Goal: Task Accomplishment & Management: Manage account settings

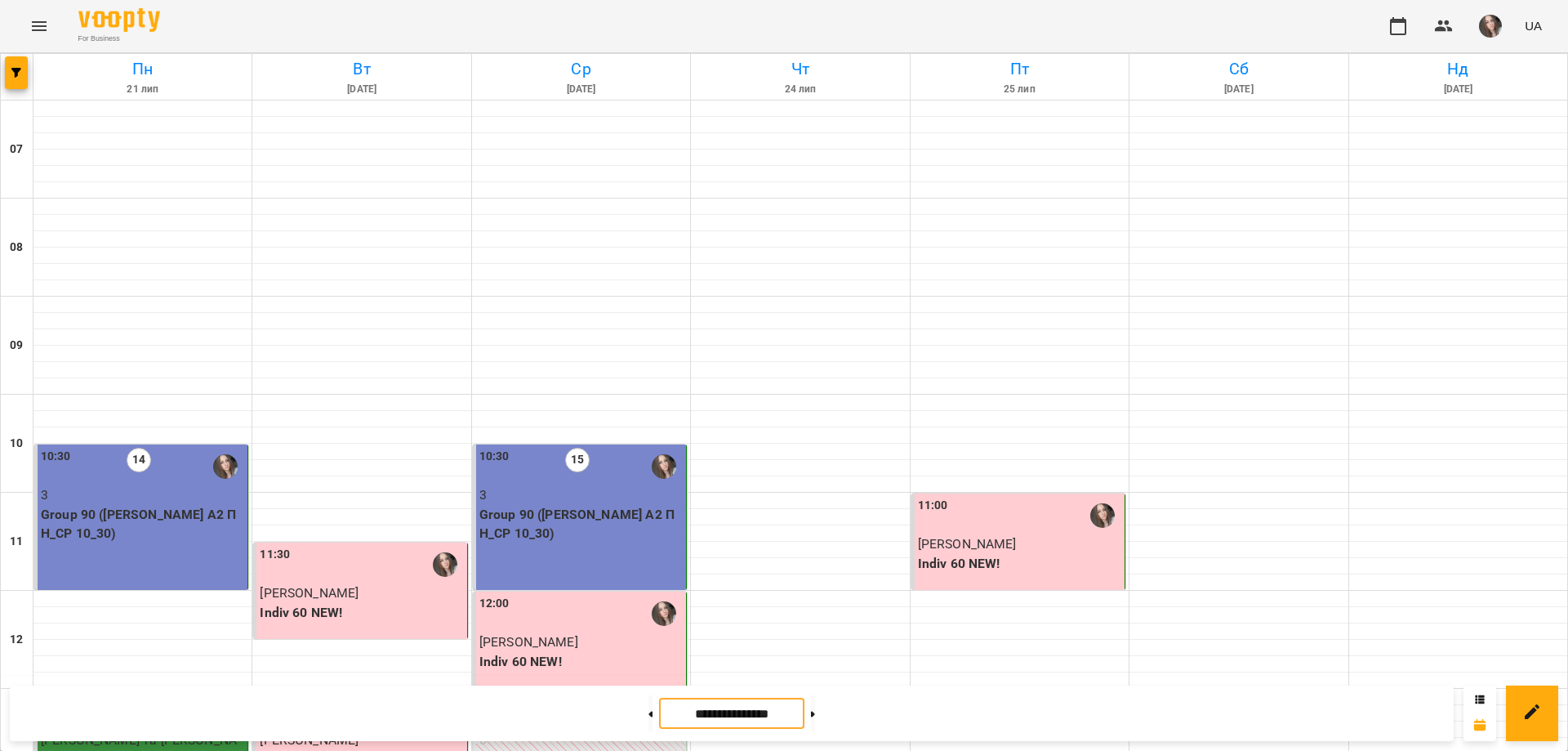
click at [762, 719] on input "**********" at bounding box center [732, 714] width 145 height 31
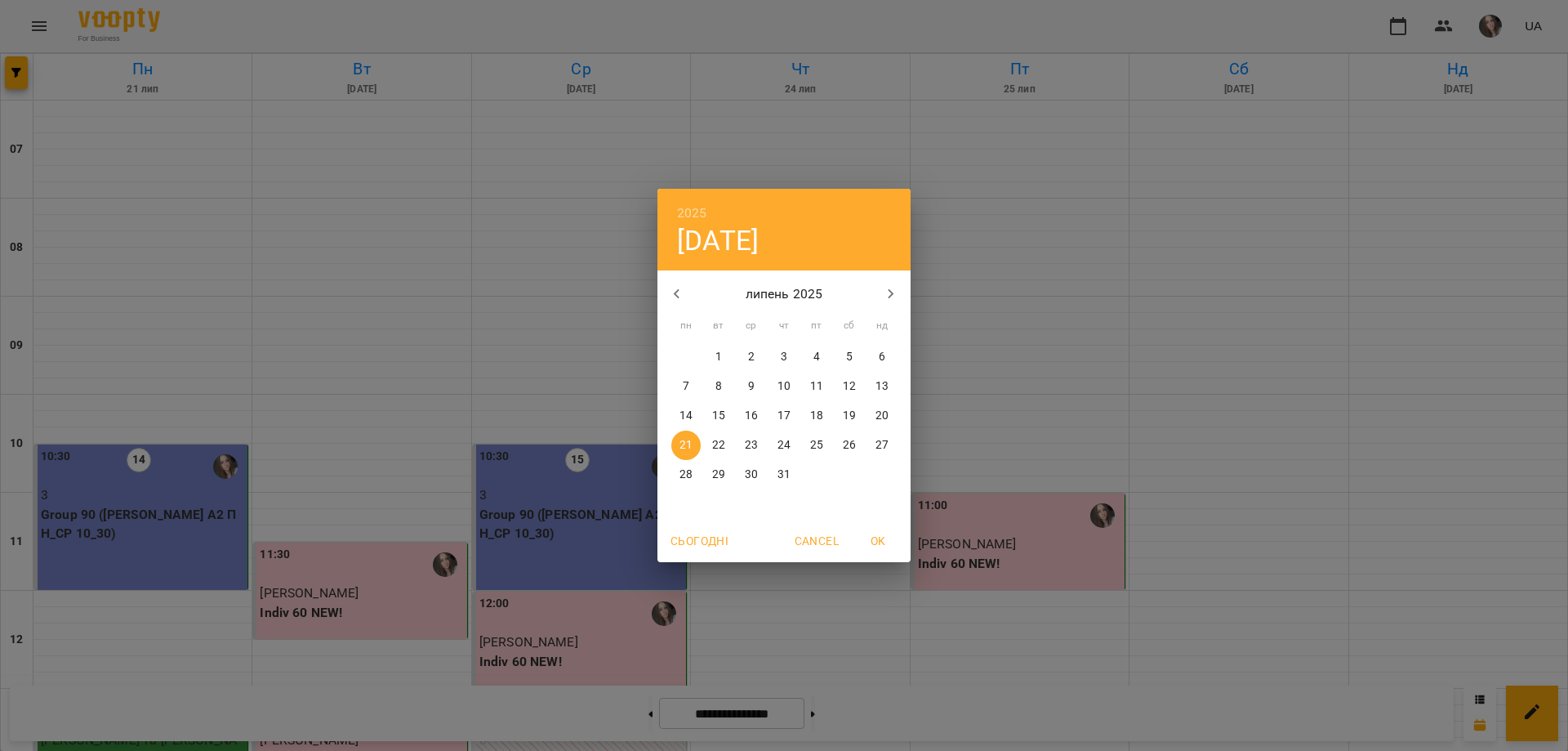
click at [721, 543] on span "Сьогодні" at bounding box center [699, 541] width 58 height 20
click at [889, 543] on span "OK" at bounding box center [878, 541] width 39 height 20
type input "**********"
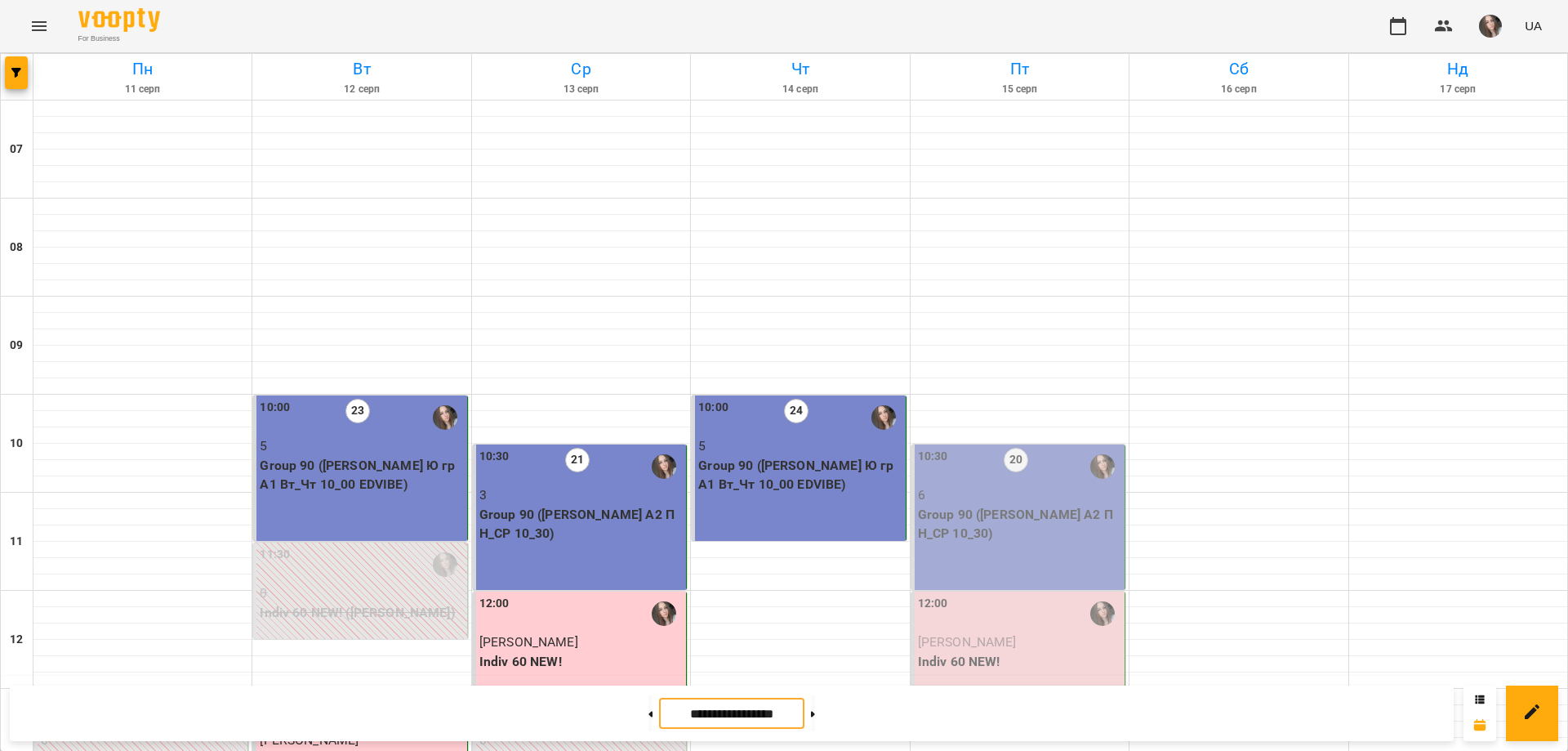
scroll to position [327, 0]
click at [912, 592] on div "12:00 [PERSON_NAME] 60 NEW!" at bounding box center [1019, 640] width 214 height 96
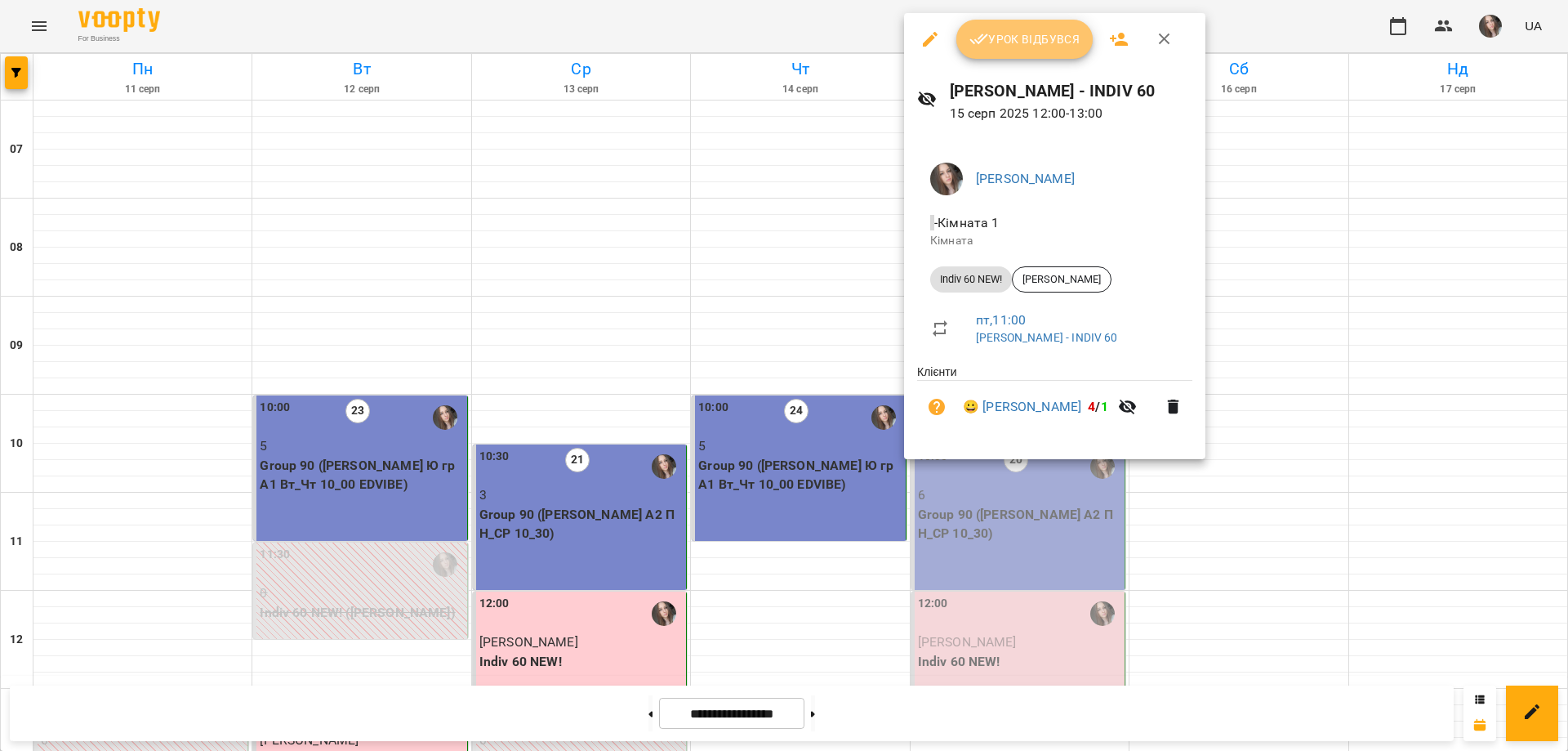
click at [998, 45] on span "Урок відбувся" at bounding box center [1024, 39] width 111 height 20
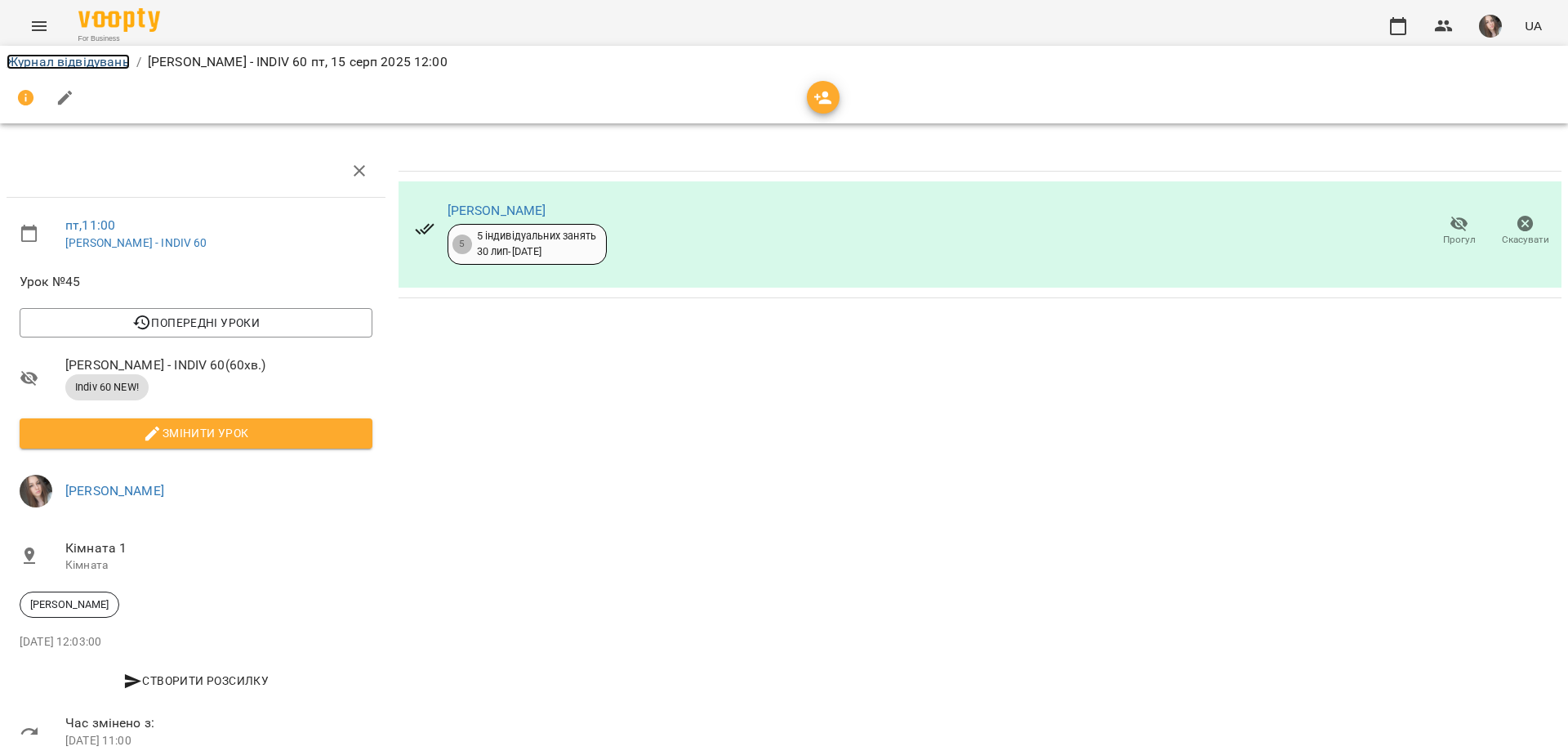
click at [125, 58] on link "Журнал відвідувань" at bounding box center [69, 62] width 124 height 16
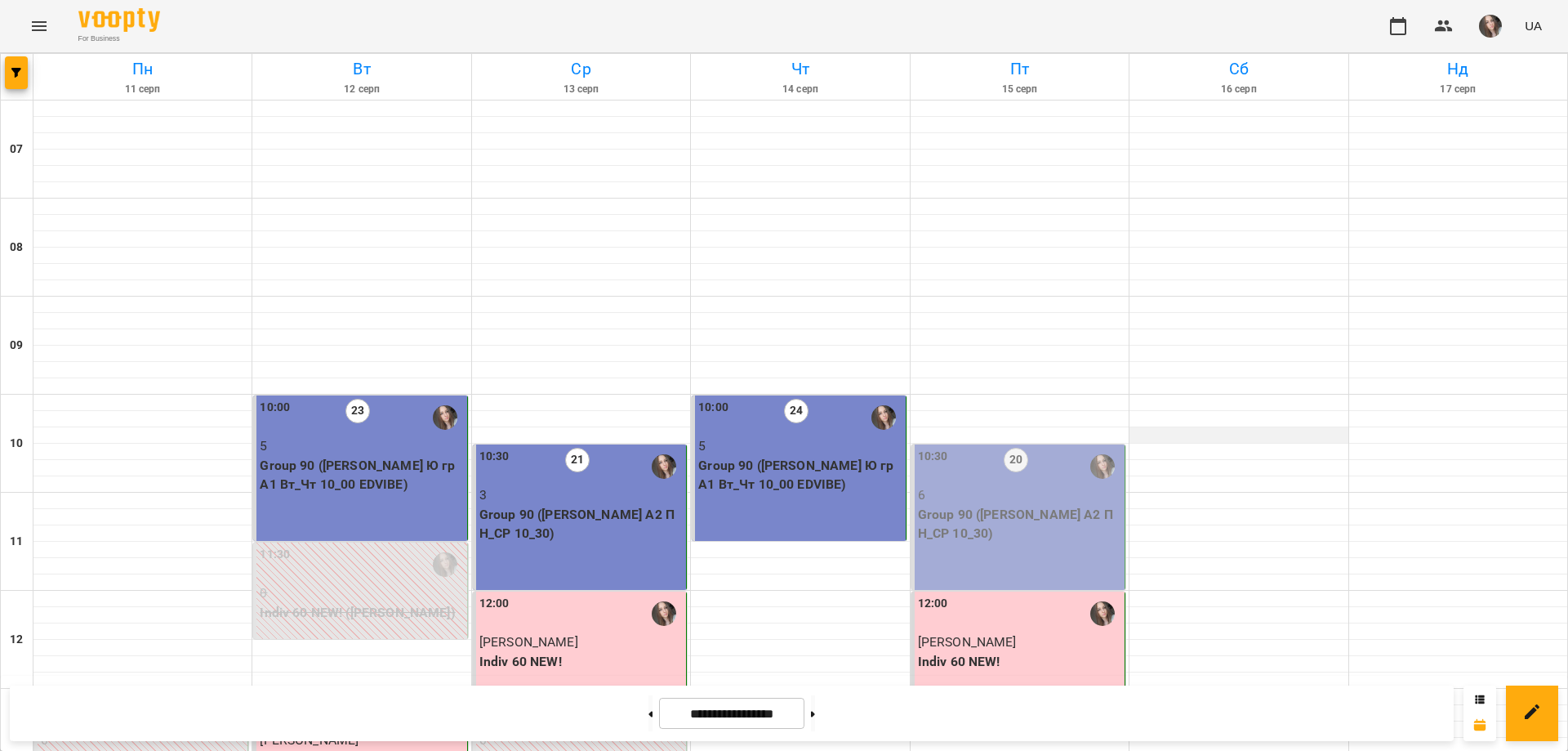
scroll to position [175, 0]
click at [1013, 505] on p "Group 90 ([PERSON_NAME] А2 ПН_СР 10_30)" at bounding box center [1019, 523] width 203 height 38
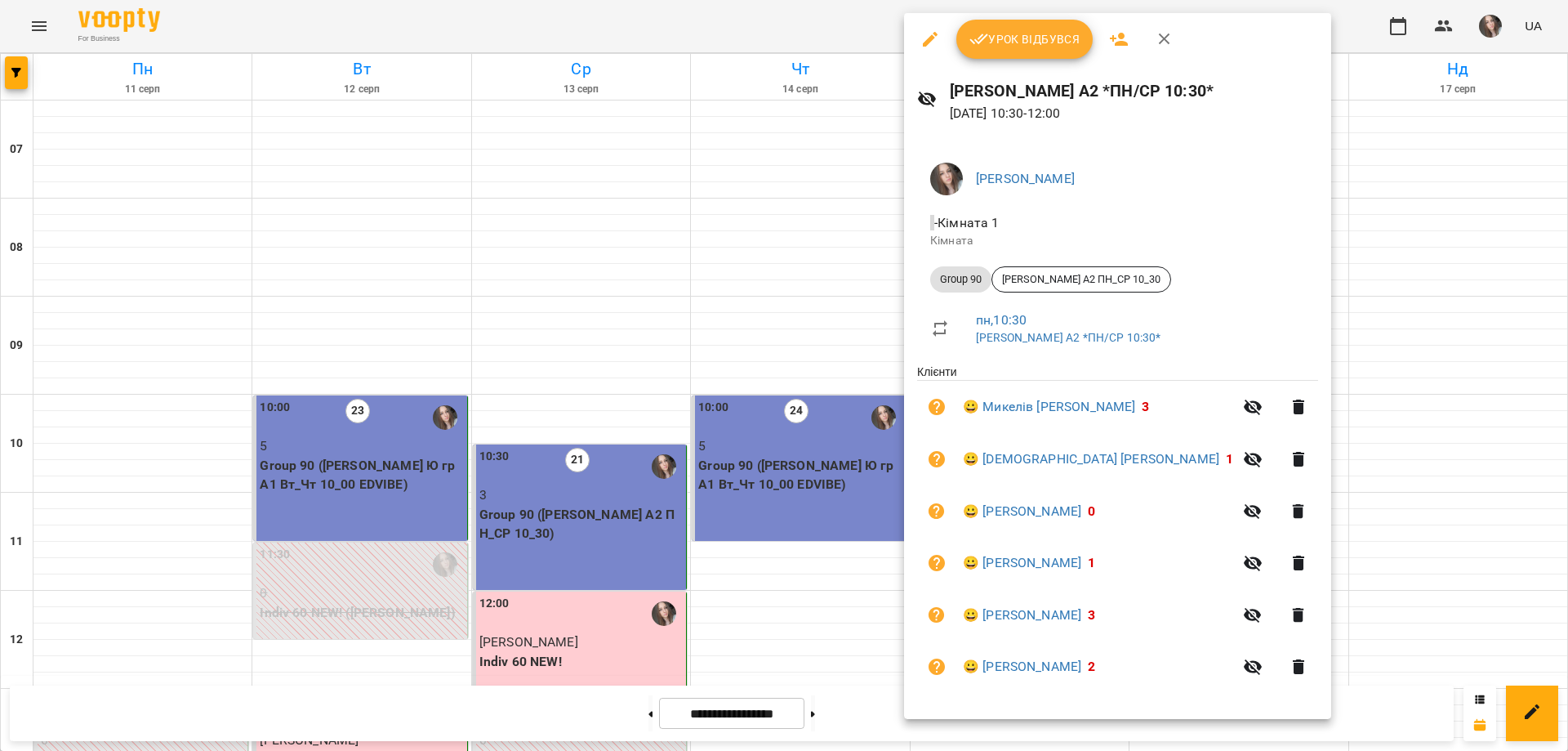
click at [1012, 51] on button "Урок відбувся" at bounding box center [1025, 39] width 137 height 39
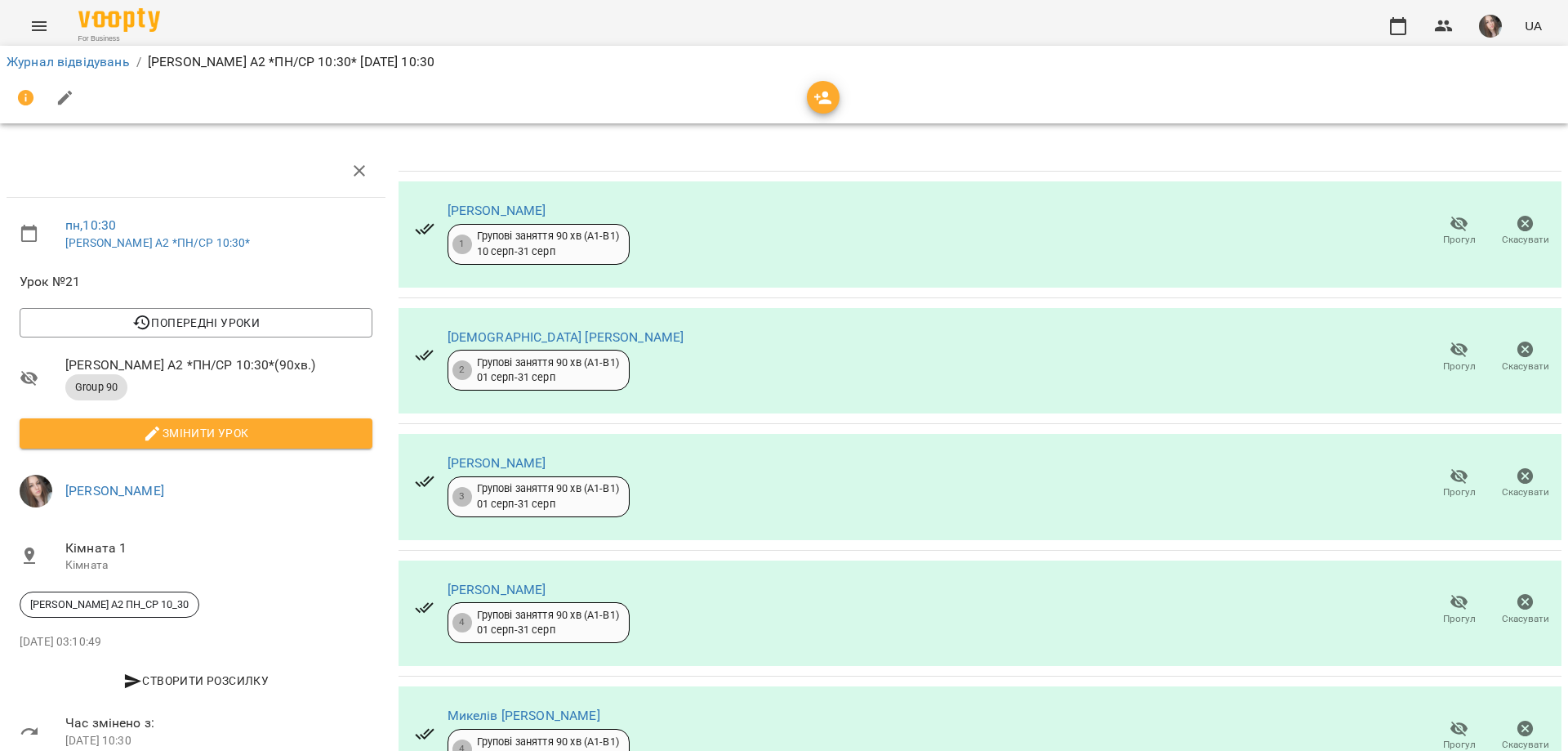
click at [1437, 211] on button "Прогул" at bounding box center [1458, 231] width 66 height 46
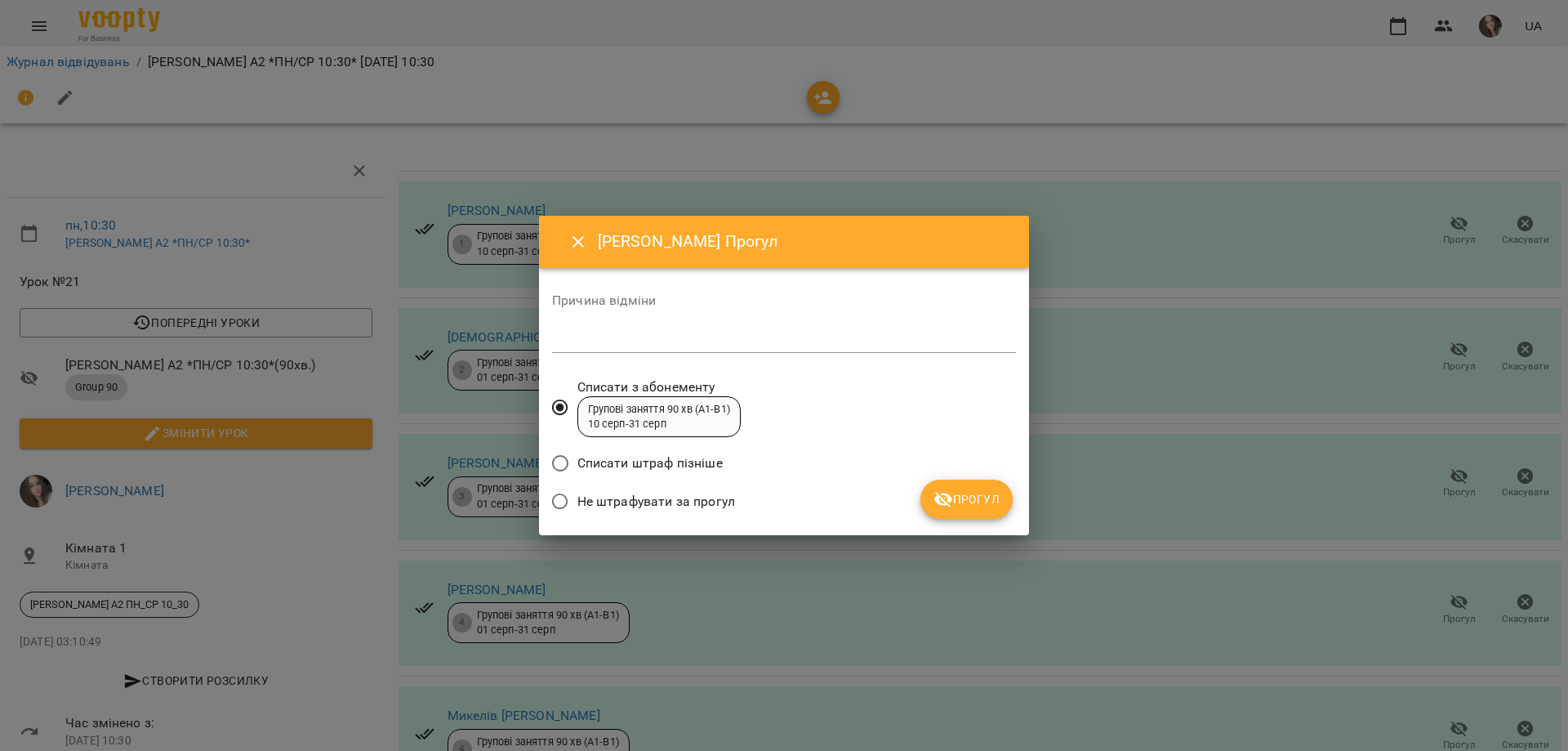
click at [684, 493] on span "Не штрафувати за прогул" at bounding box center [655, 502] width 158 height 20
click at [957, 492] on span "Прогул" at bounding box center [966, 499] width 66 height 20
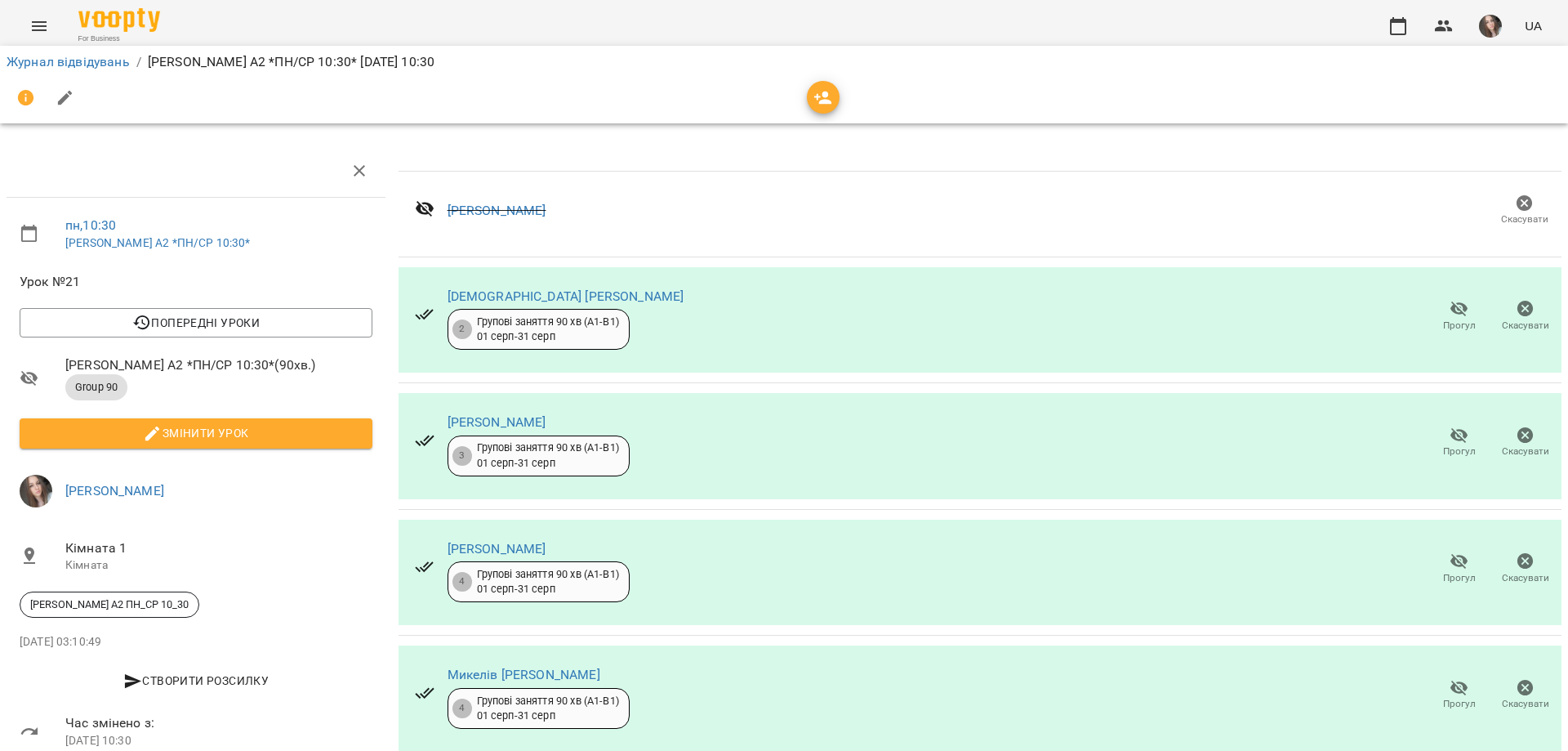
click at [1436, 433] on span "Прогул" at bounding box center [1458, 442] width 46 height 32
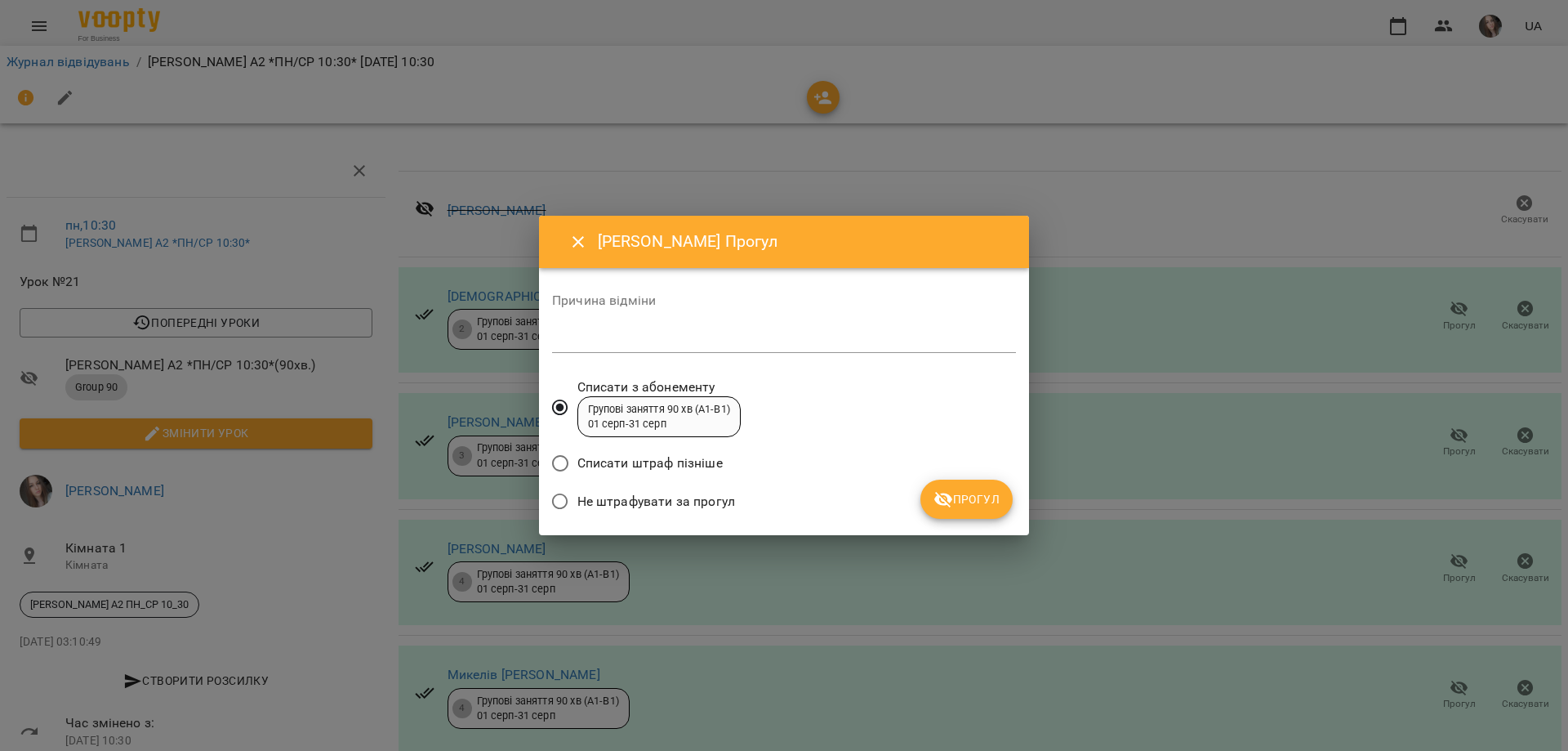
click at [689, 510] on span "Не штрафувати за прогул" at bounding box center [655, 502] width 158 height 20
click at [937, 495] on icon "submit" at bounding box center [943, 500] width 18 height 16
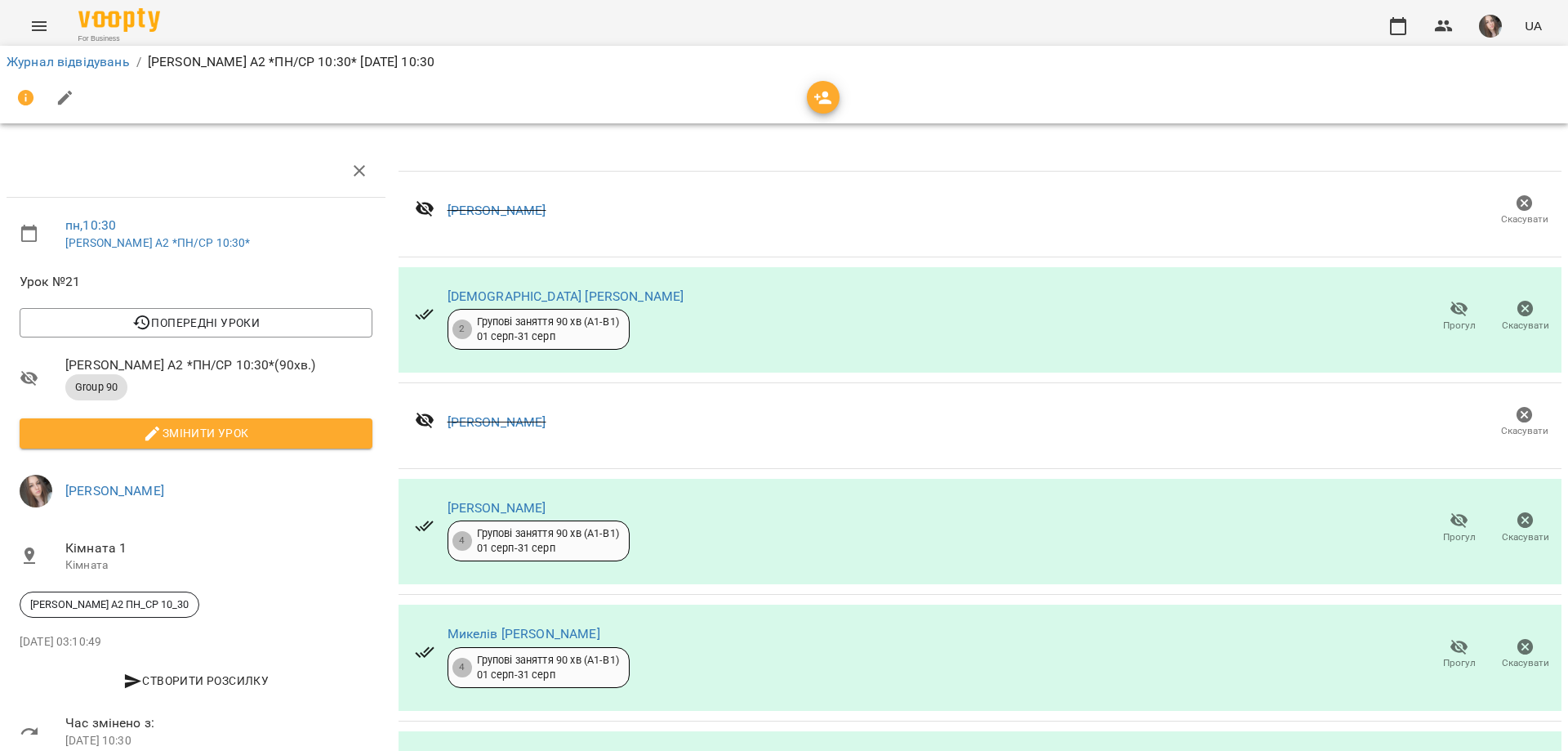
scroll to position [122, 0]
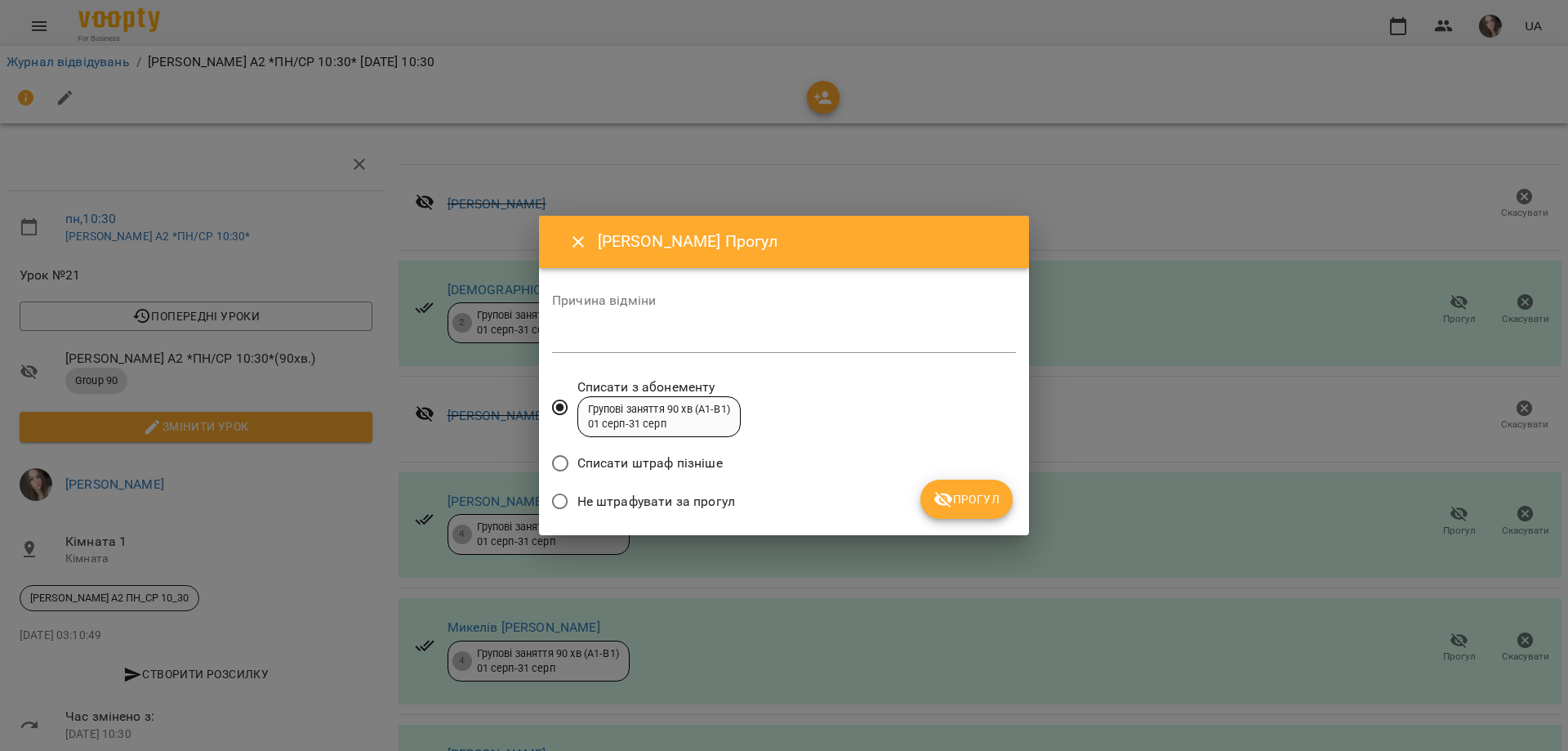
click at [652, 496] on span "Не штрафувати за прогул" at bounding box center [655, 502] width 158 height 20
click at [977, 507] on span "Прогул" at bounding box center [966, 499] width 66 height 20
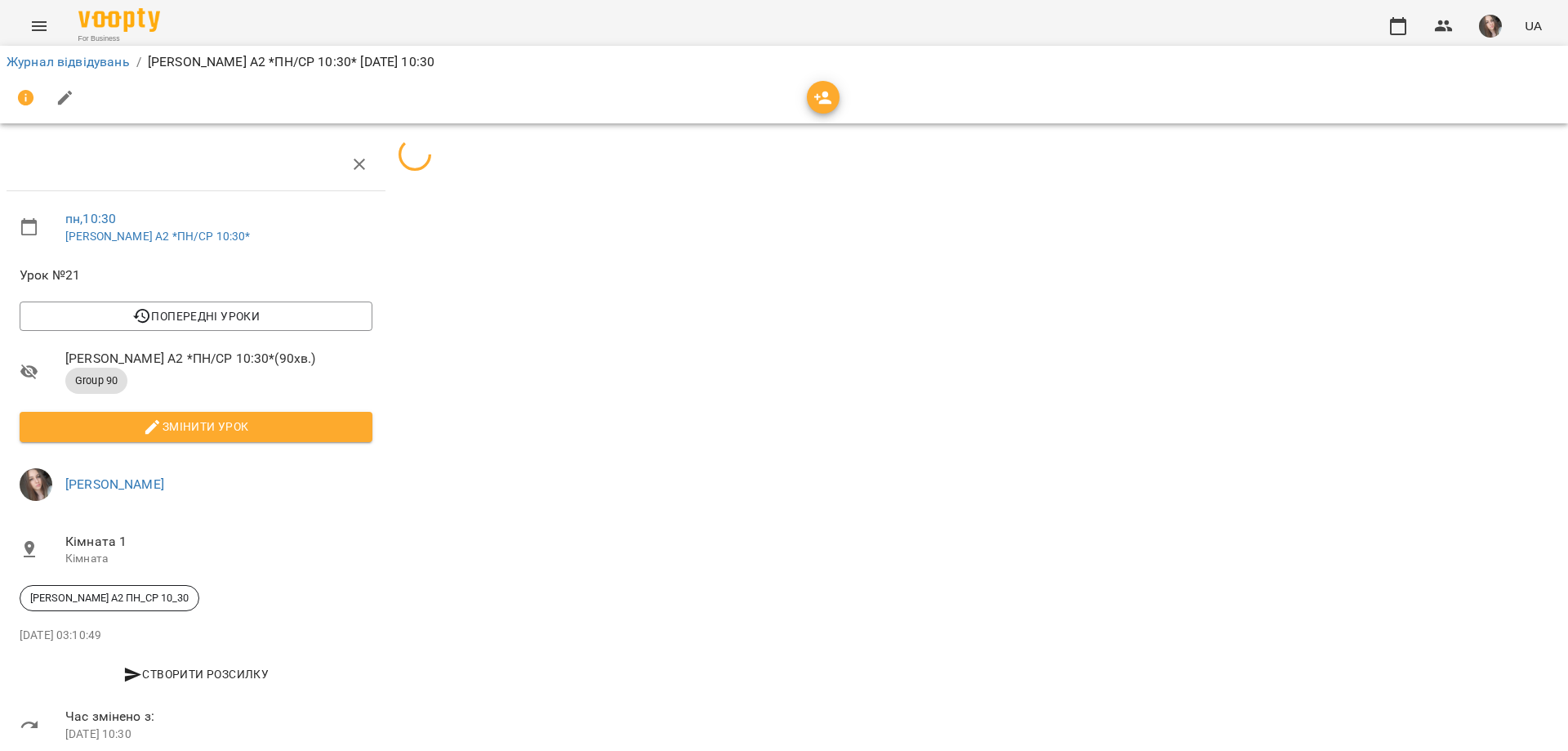
scroll to position [80, 0]
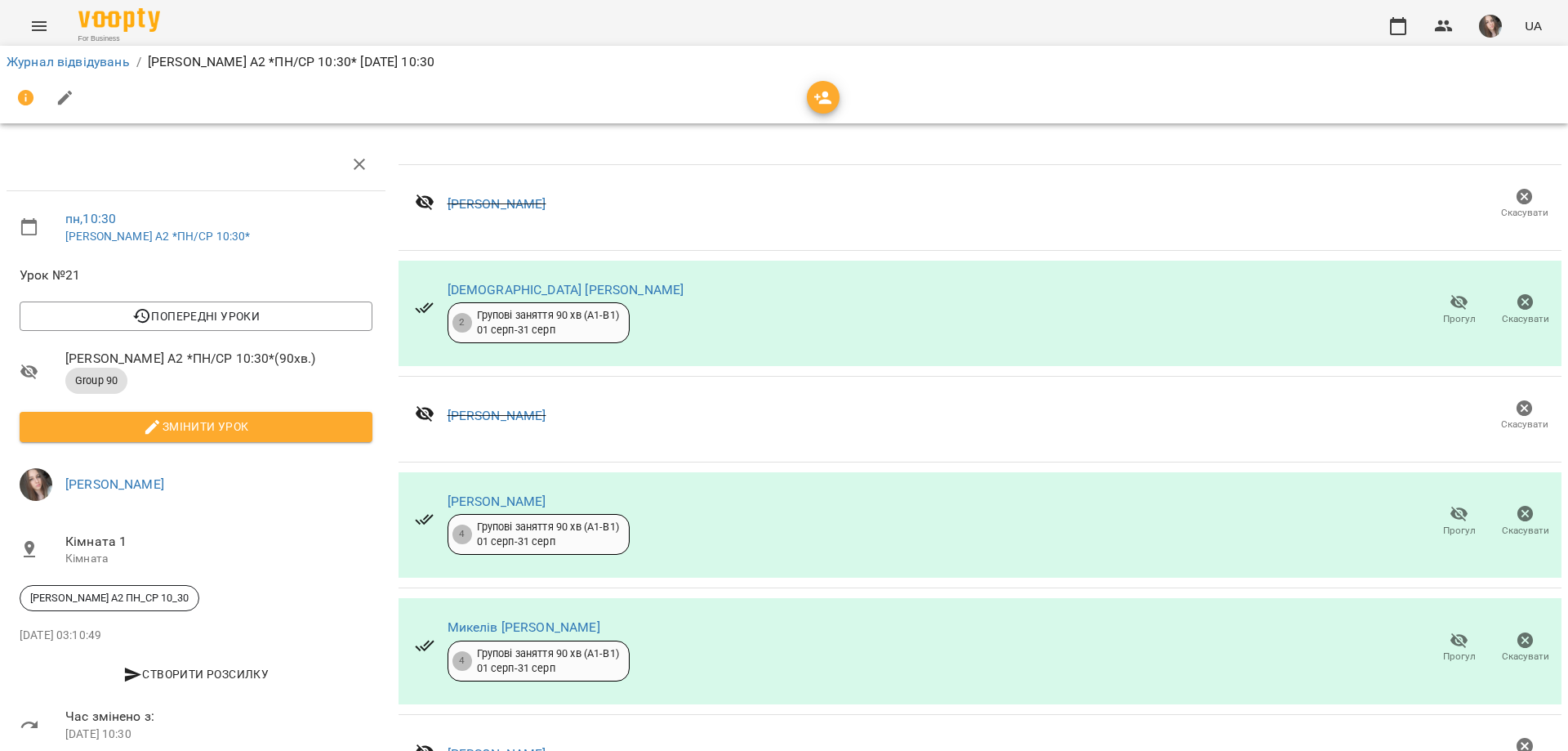
click at [217, 416] on span "Змінити урок" at bounding box center [195, 426] width 327 height 20
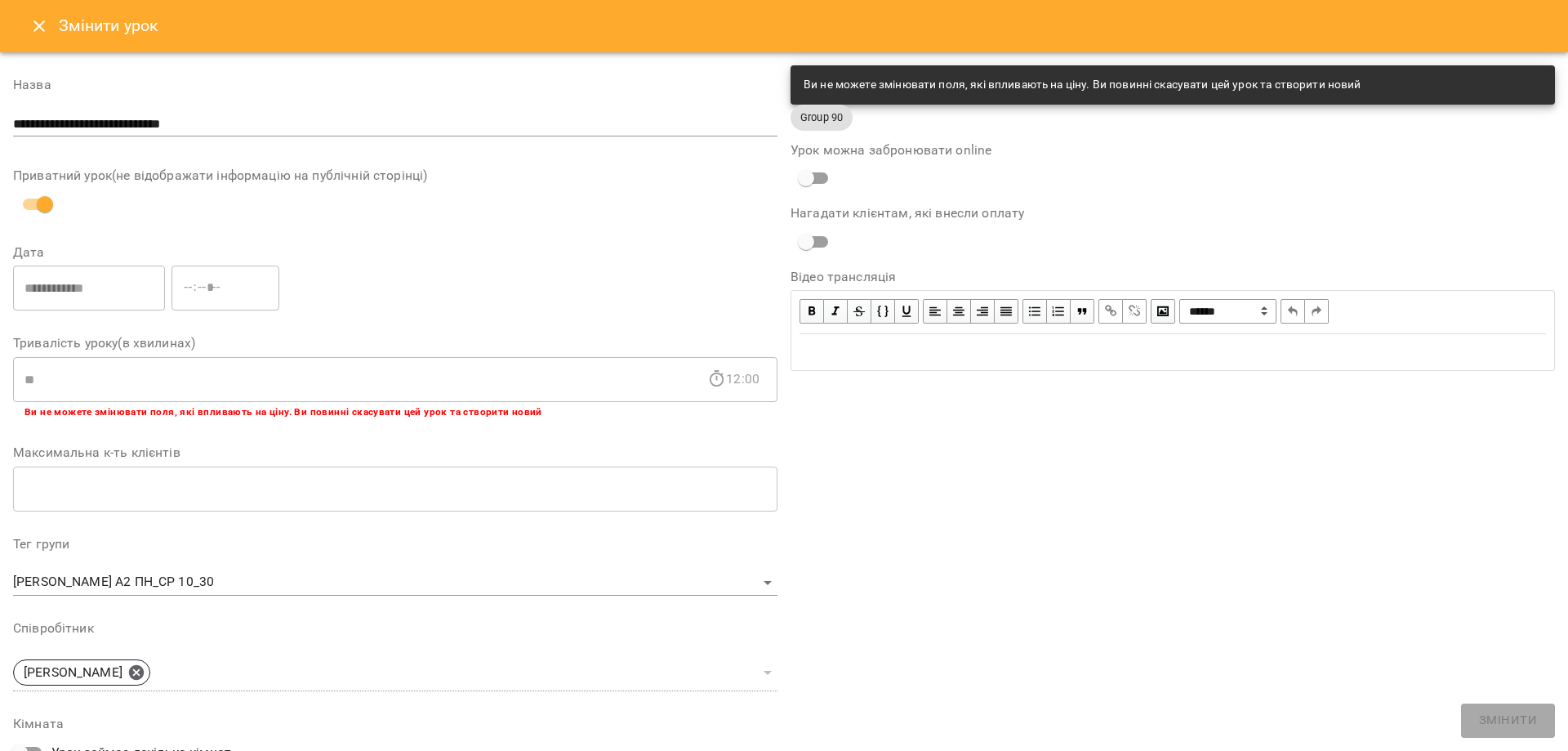
scroll to position [327, 0]
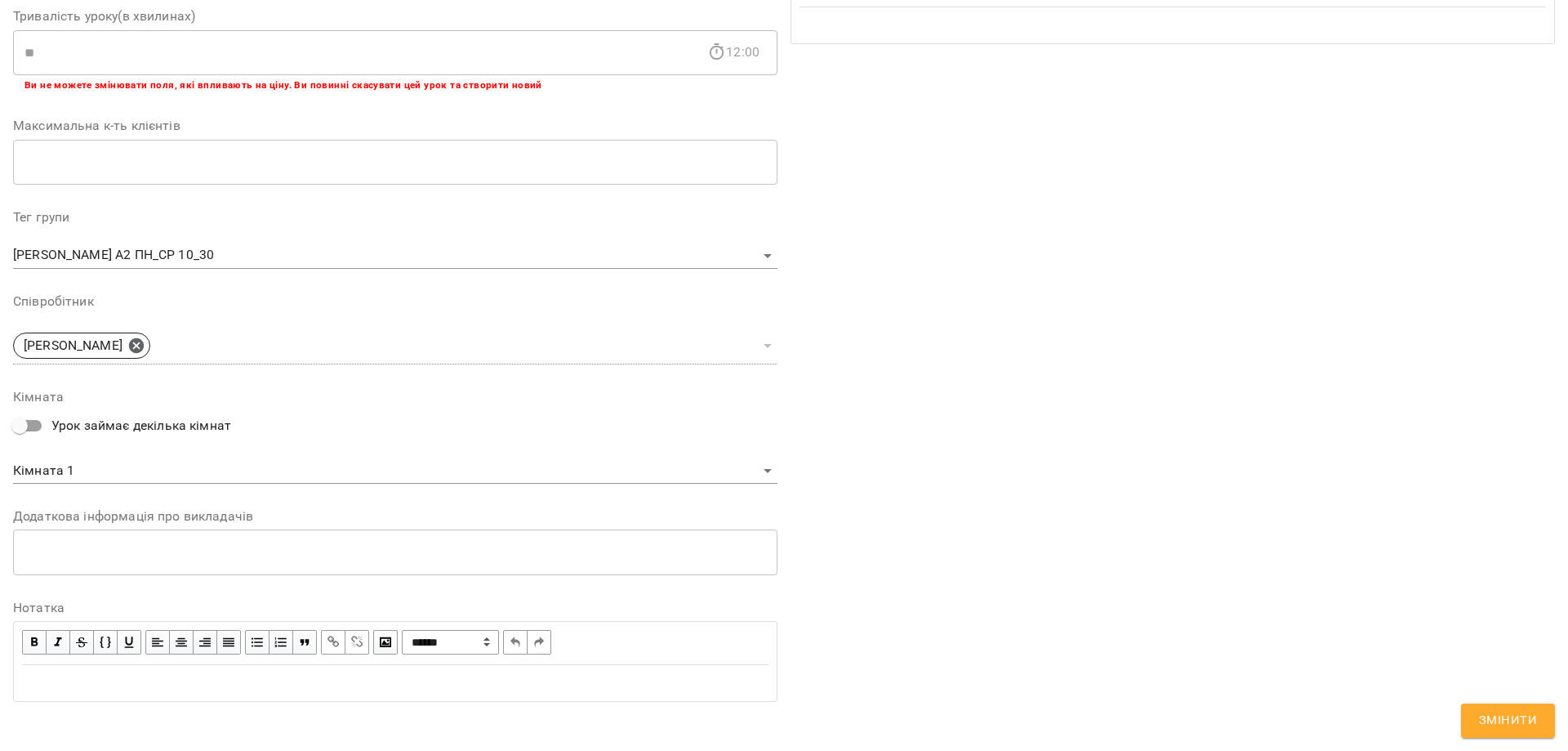
click at [263, 681] on div "Edit text" at bounding box center [394, 683] width 747 height 20
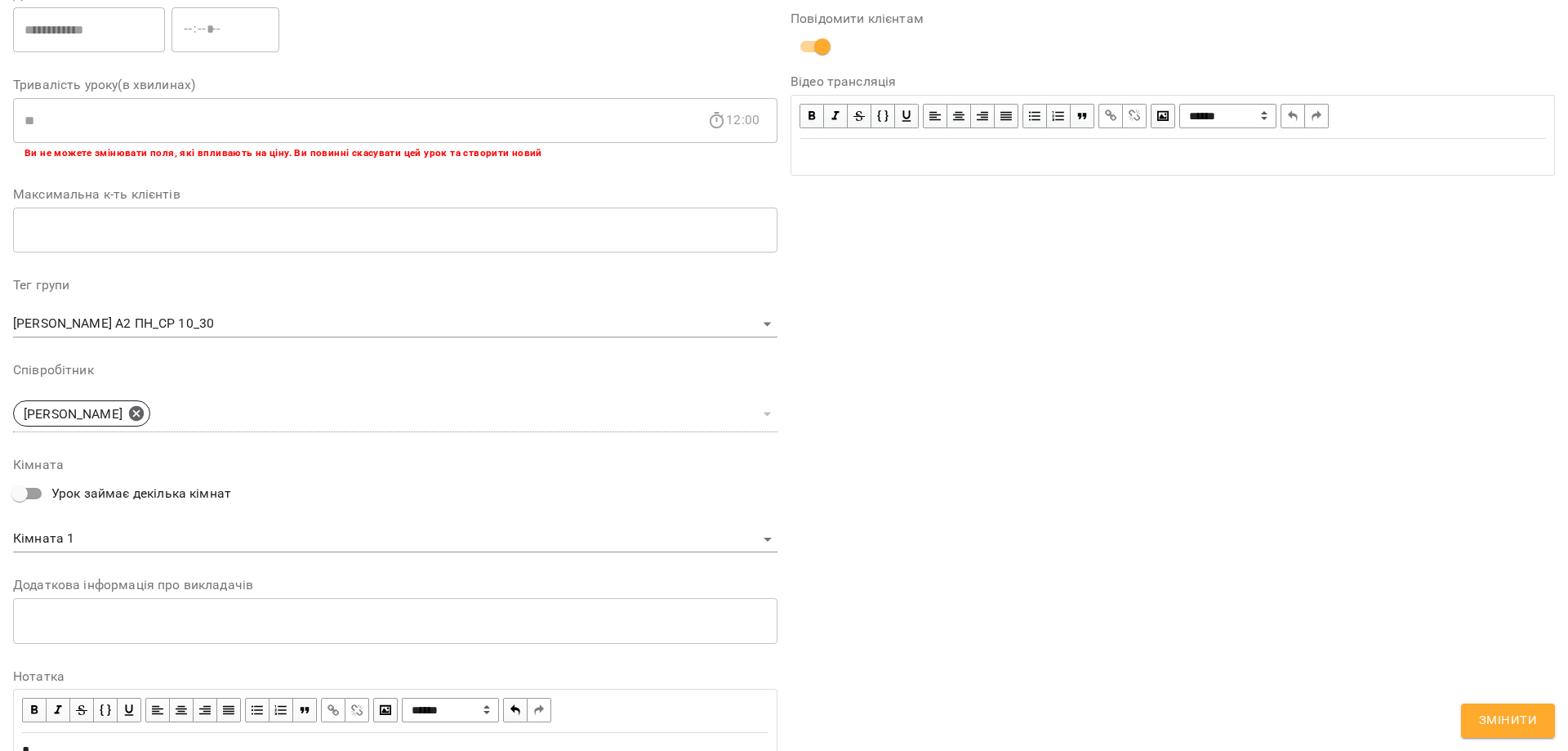
scroll to position [395, 0]
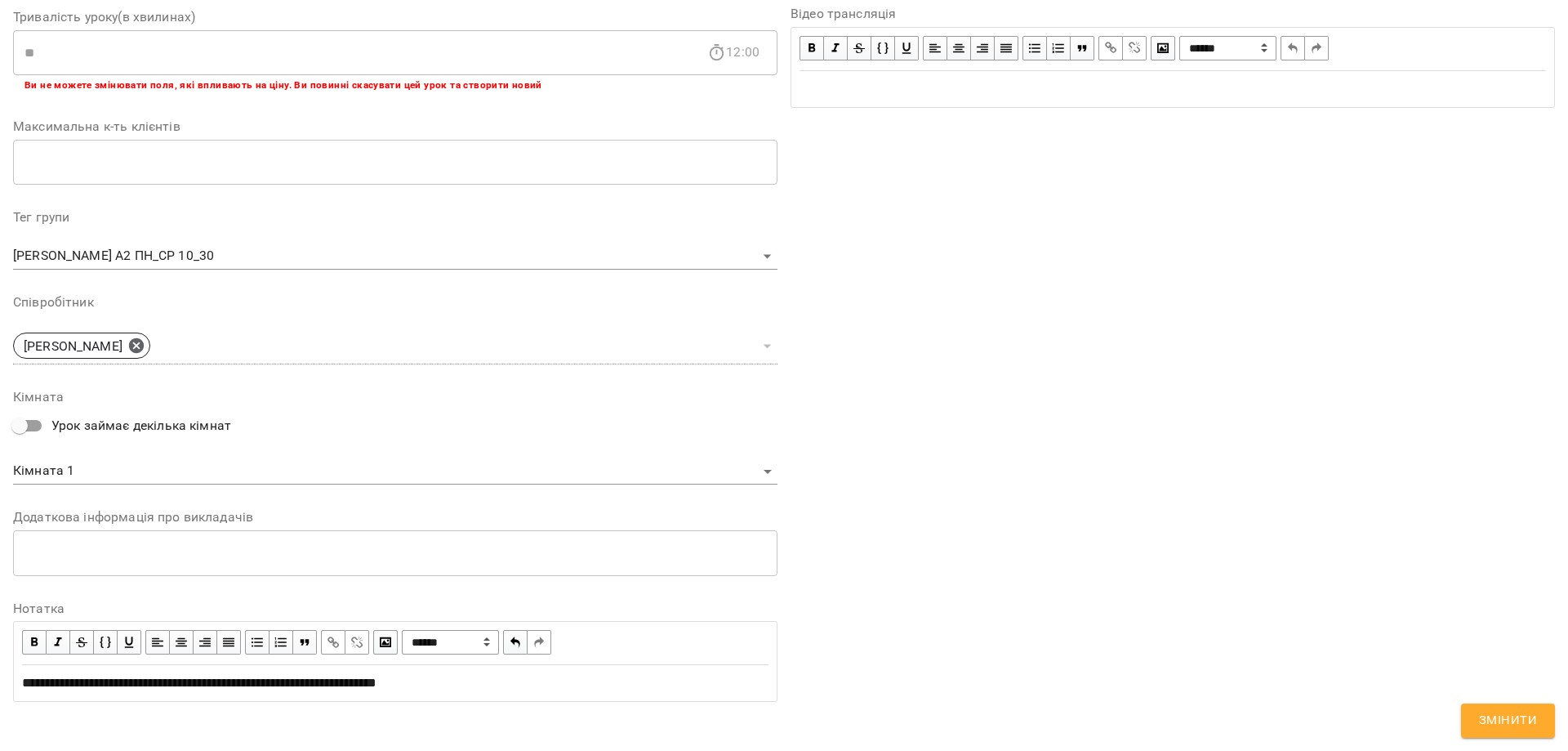
click at [238, 682] on span "**********" at bounding box center [198, 682] width 354 height 12
click at [238, 684] on span "**********" at bounding box center [196, 682] width 349 height 12
click at [245, 688] on span "**********" at bounding box center [196, 682] width 349 height 12
click at [1490, 723] on span "Змінити" at bounding box center [1507, 721] width 58 height 22
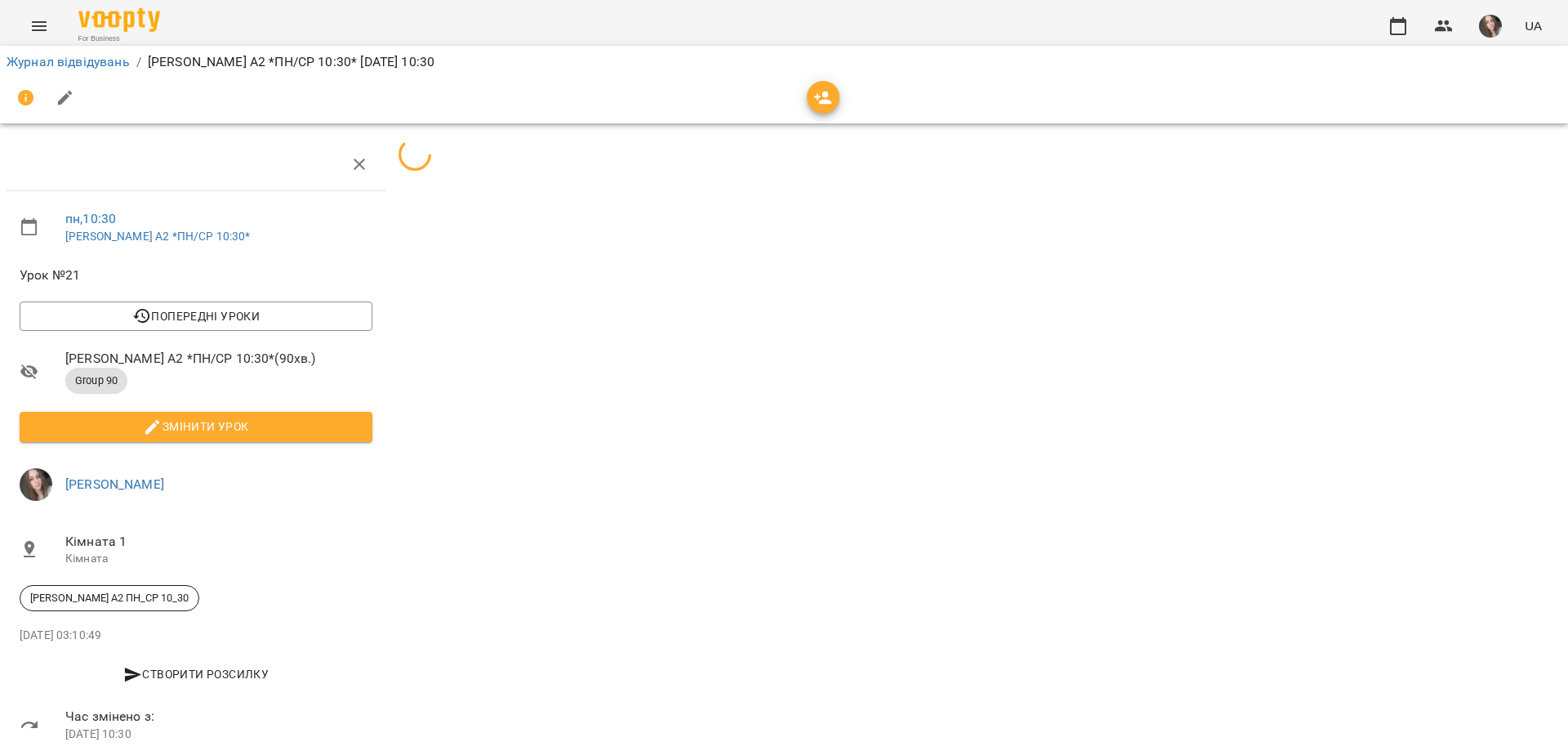
scroll to position [80, 0]
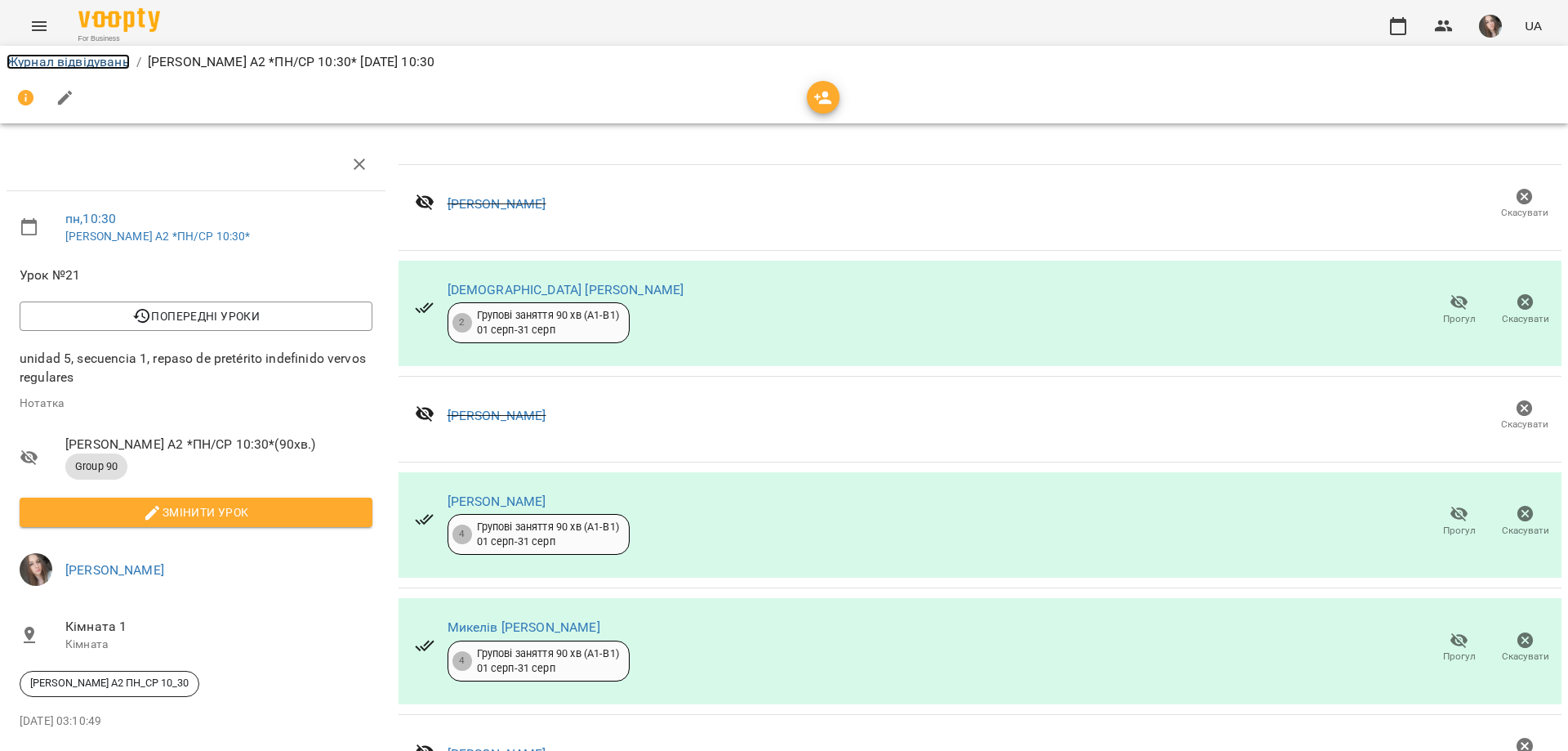
click at [106, 65] on link "Журнал відвідувань" at bounding box center [69, 62] width 124 height 16
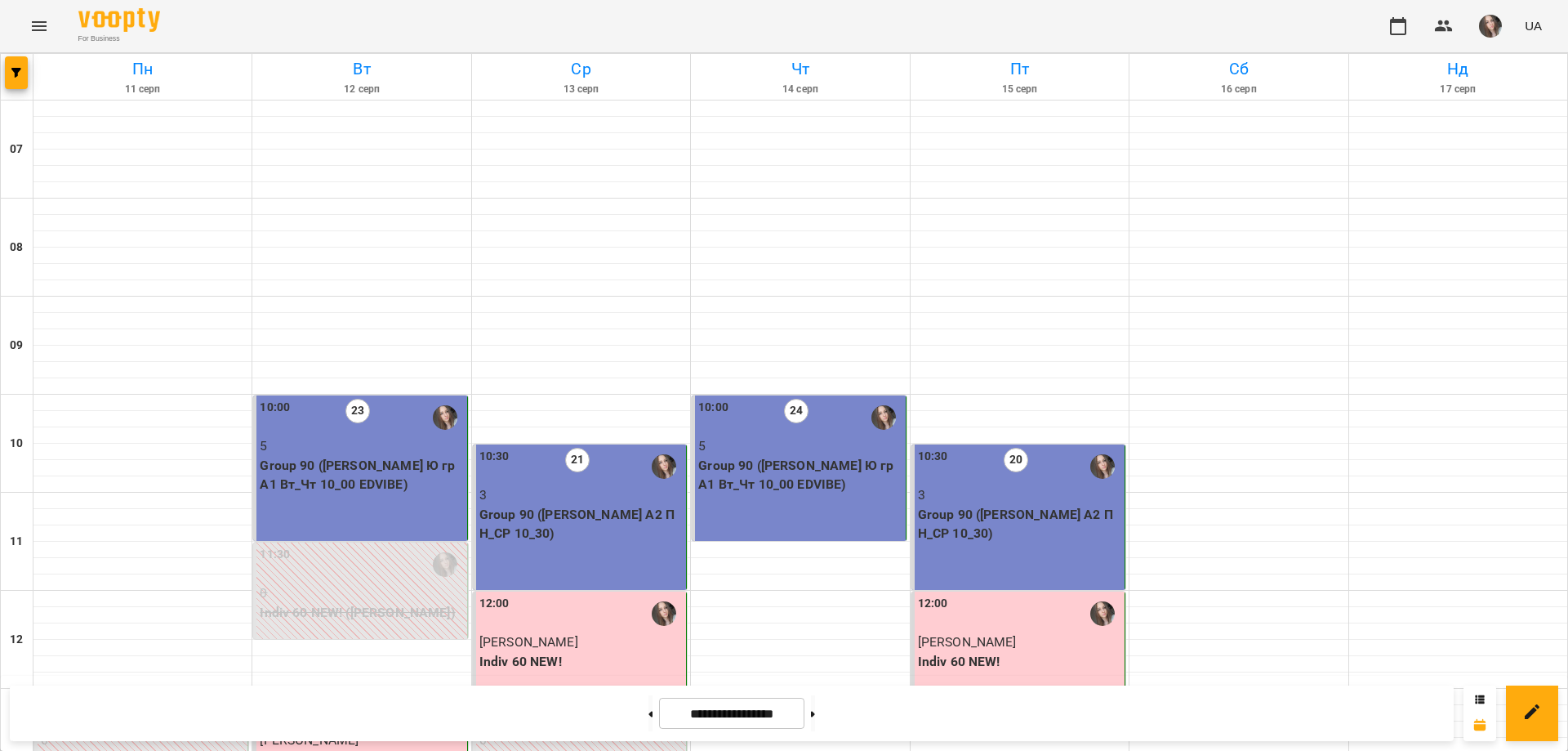
scroll to position [992, 0]
